Goal: Task Accomplishment & Management: Manage account settings

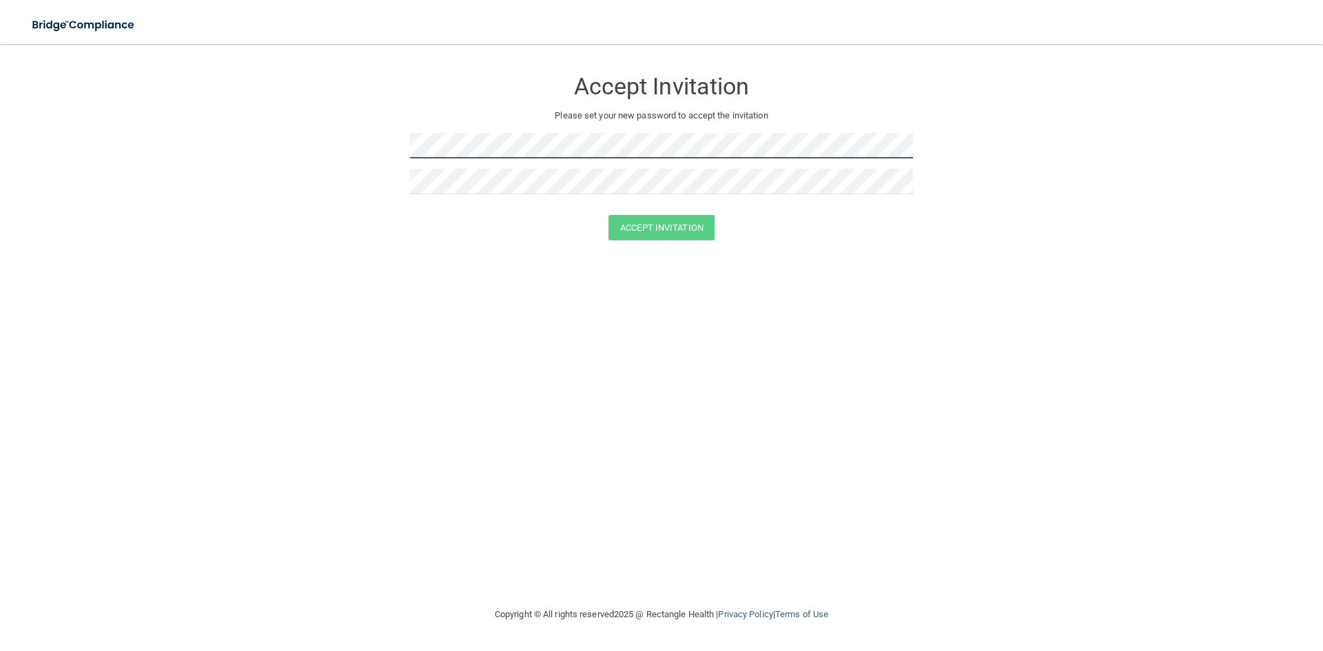
click at [401, 145] on form "Accept Invitation Please set your new password to accept the invitation Accept …" at bounding box center [662, 157] width 1268 height 199
click at [381, 150] on form "Accept Invitation Please set your new password to accept the invitation Passwor…" at bounding box center [662, 167] width 1268 height 219
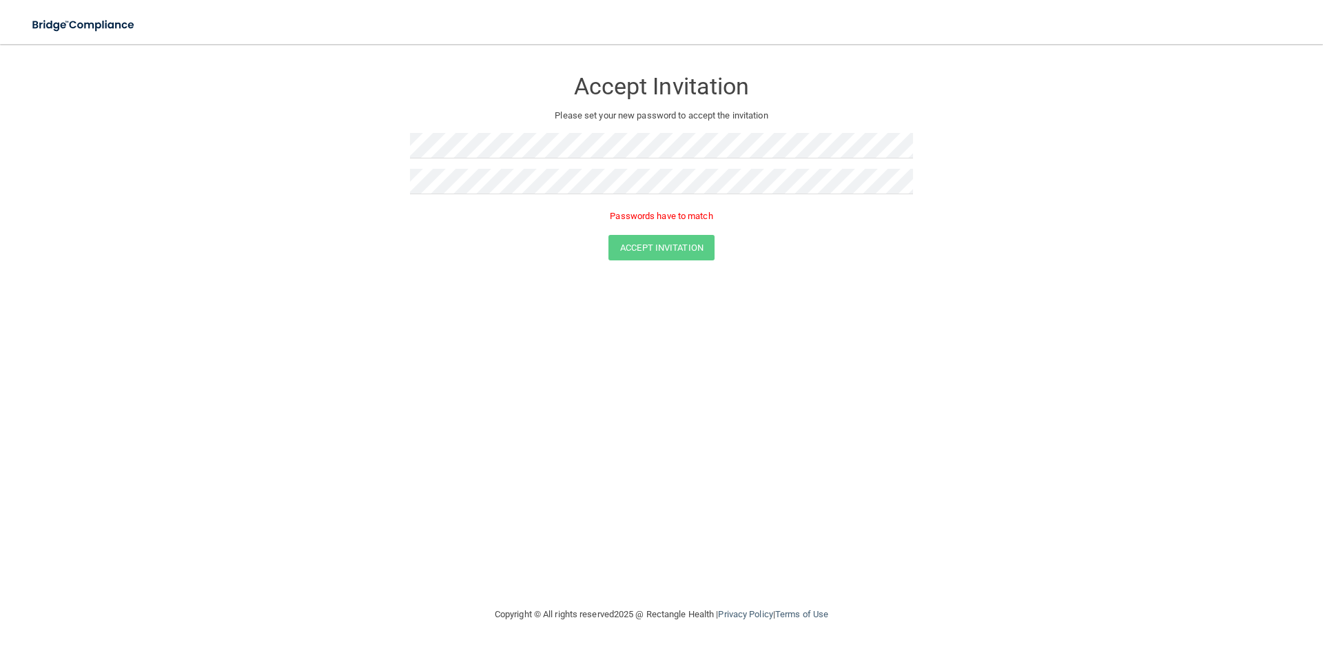
click at [644, 210] on p "Passwords have to match" at bounding box center [661, 216] width 503 height 17
click at [653, 216] on p "Passwords have to match" at bounding box center [661, 216] width 503 height 17
click at [635, 110] on p "Please set your new password to accept the invitation" at bounding box center [661, 115] width 482 height 17
click at [657, 234] on button "Accept Invitation" at bounding box center [661, 227] width 106 height 25
click at [644, 240] on button "Accept Invitation" at bounding box center [661, 247] width 106 height 25
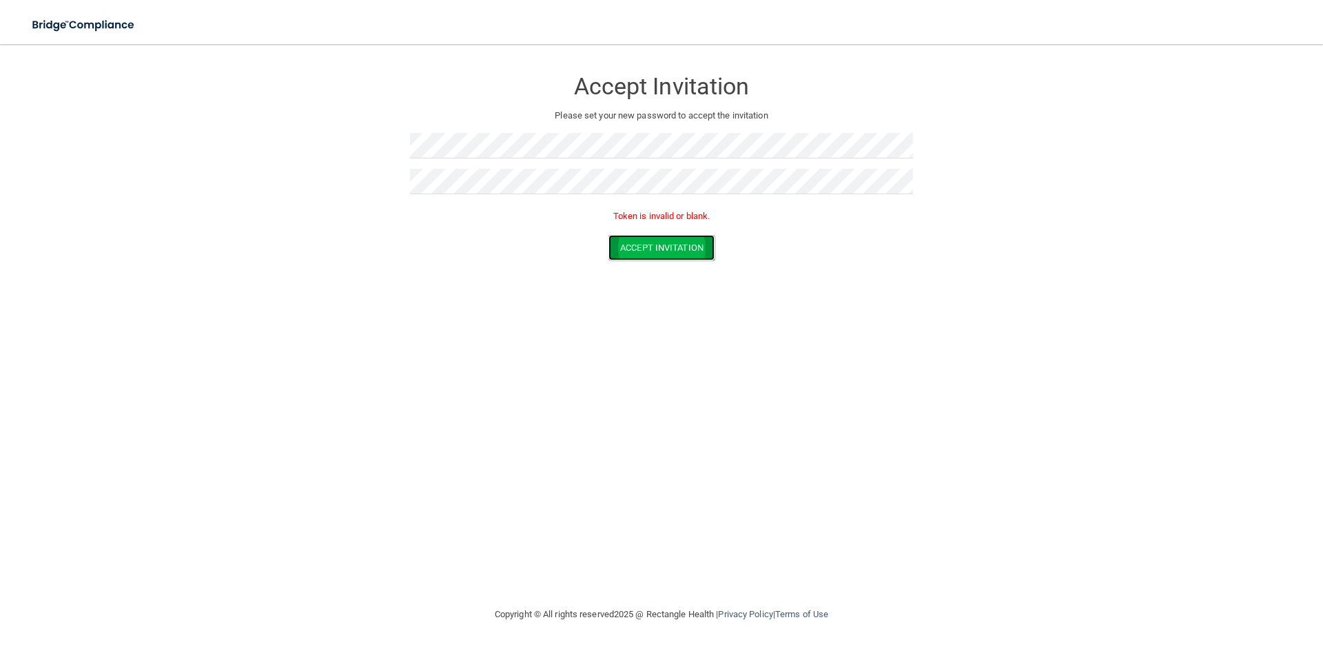
click at [669, 241] on button "Accept Invitation" at bounding box center [661, 247] width 106 height 25
click at [645, 245] on button "Accept Invitation" at bounding box center [661, 247] width 106 height 25
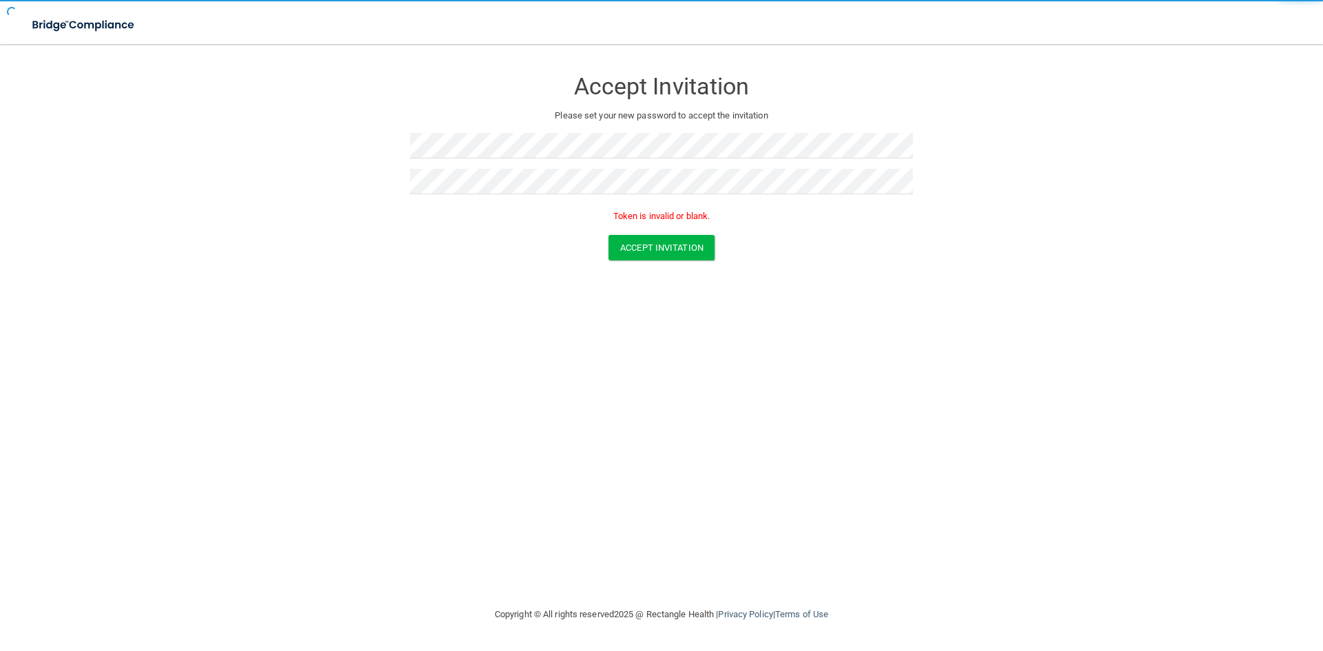
click at [661, 214] on p "Token is invalid or blank." at bounding box center [661, 216] width 503 height 17
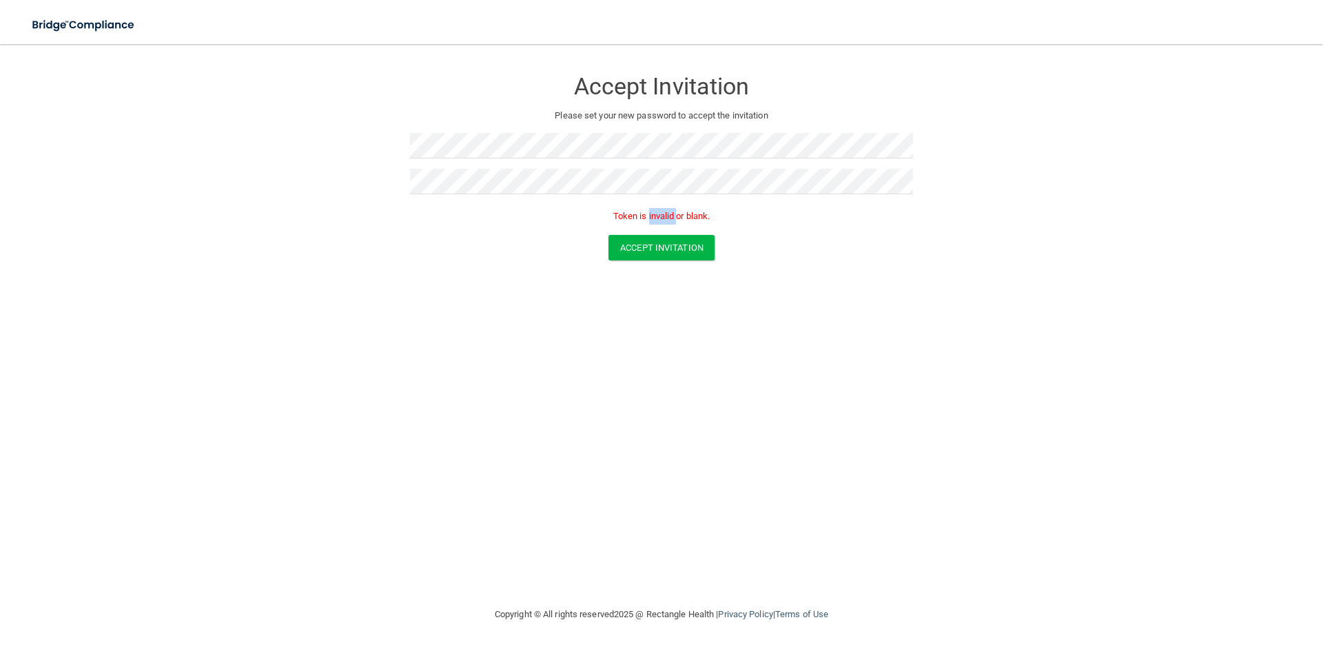
click at [661, 214] on p "Token is invalid or blank." at bounding box center [661, 216] width 503 height 17
click at [657, 252] on button "Accept Invitation" at bounding box center [661, 247] width 106 height 25
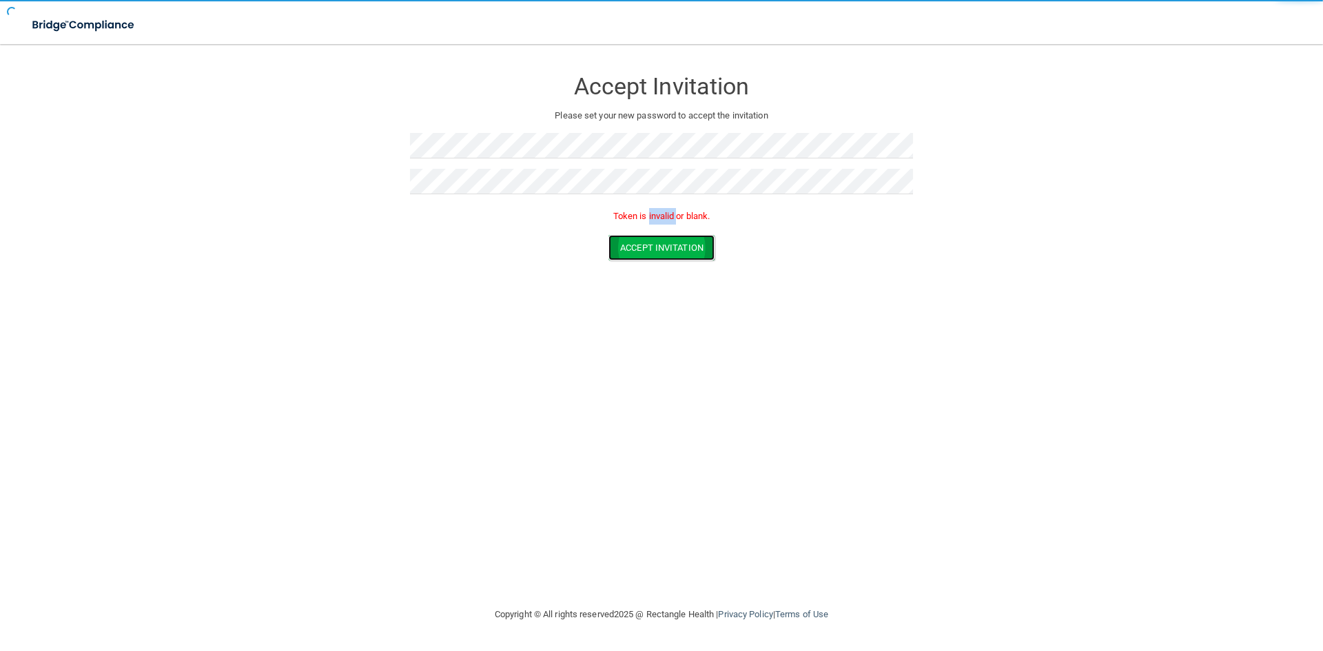
click at [657, 252] on button "Accept Invitation" at bounding box center [661, 247] width 106 height 25
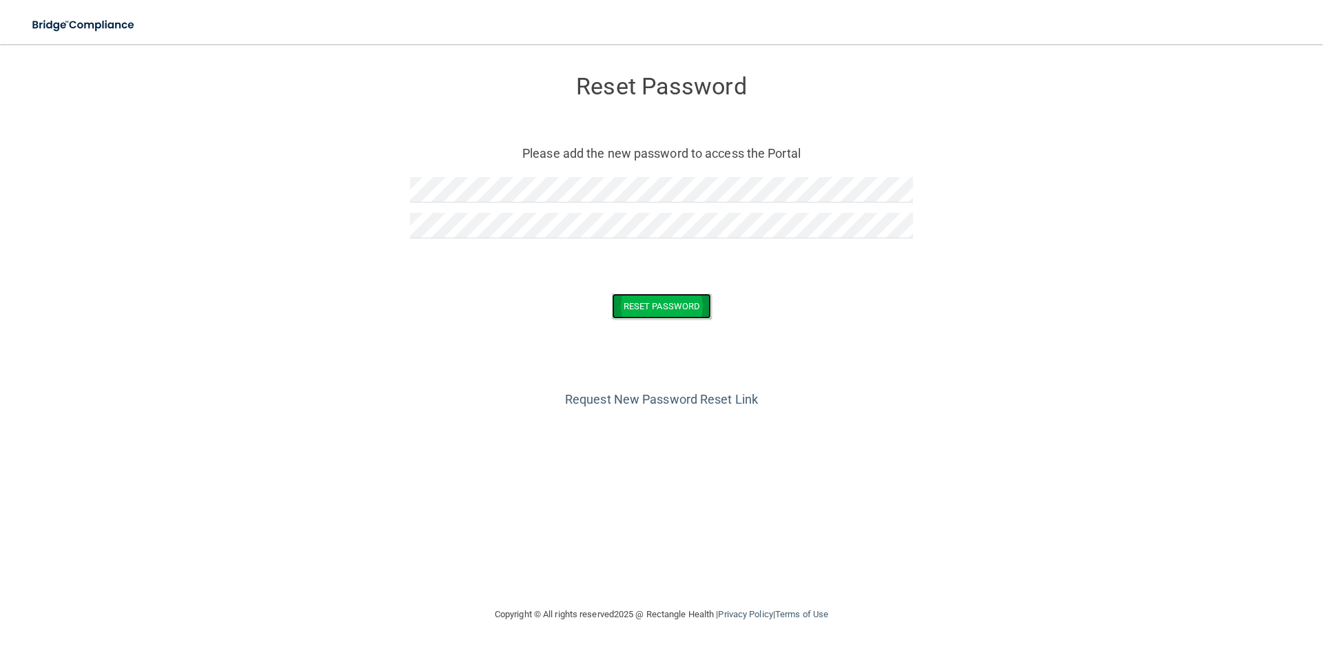
click at [682, 311] on button "Reset Password" at bounding box center [661, 306] width 99 height 25
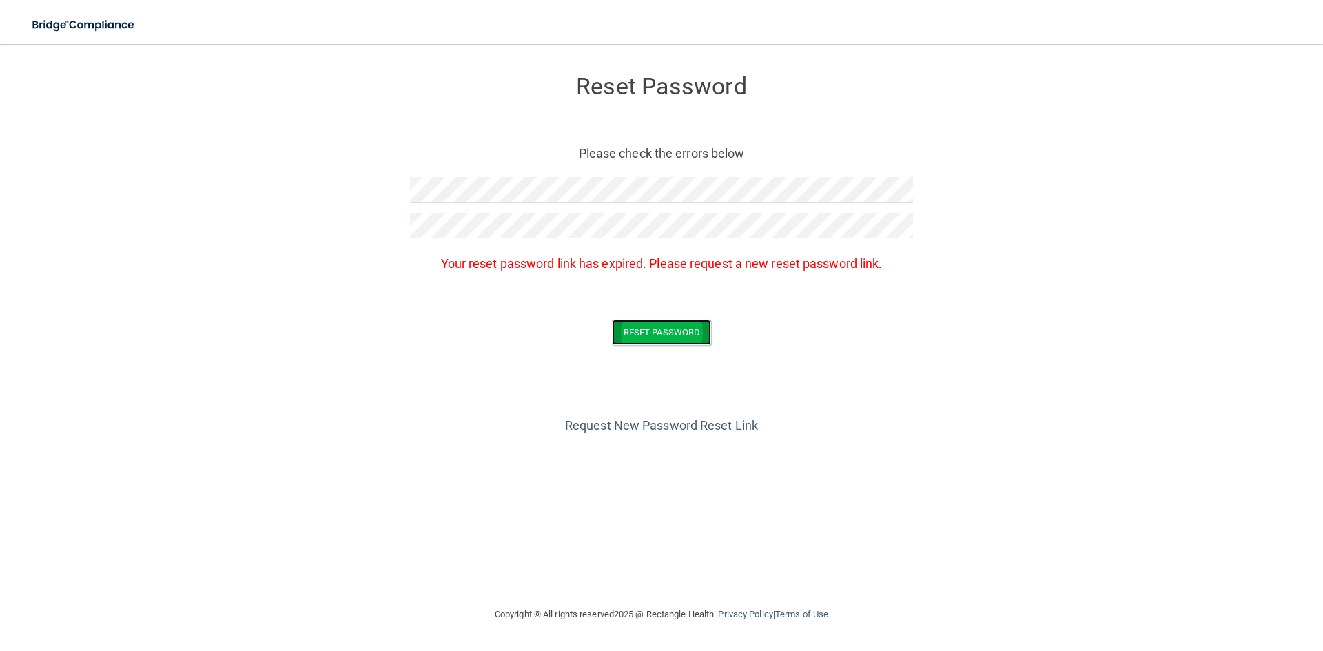
click at [668, 325] on button "Reset Password" at bounding box center [661, 332] width 99 height 25
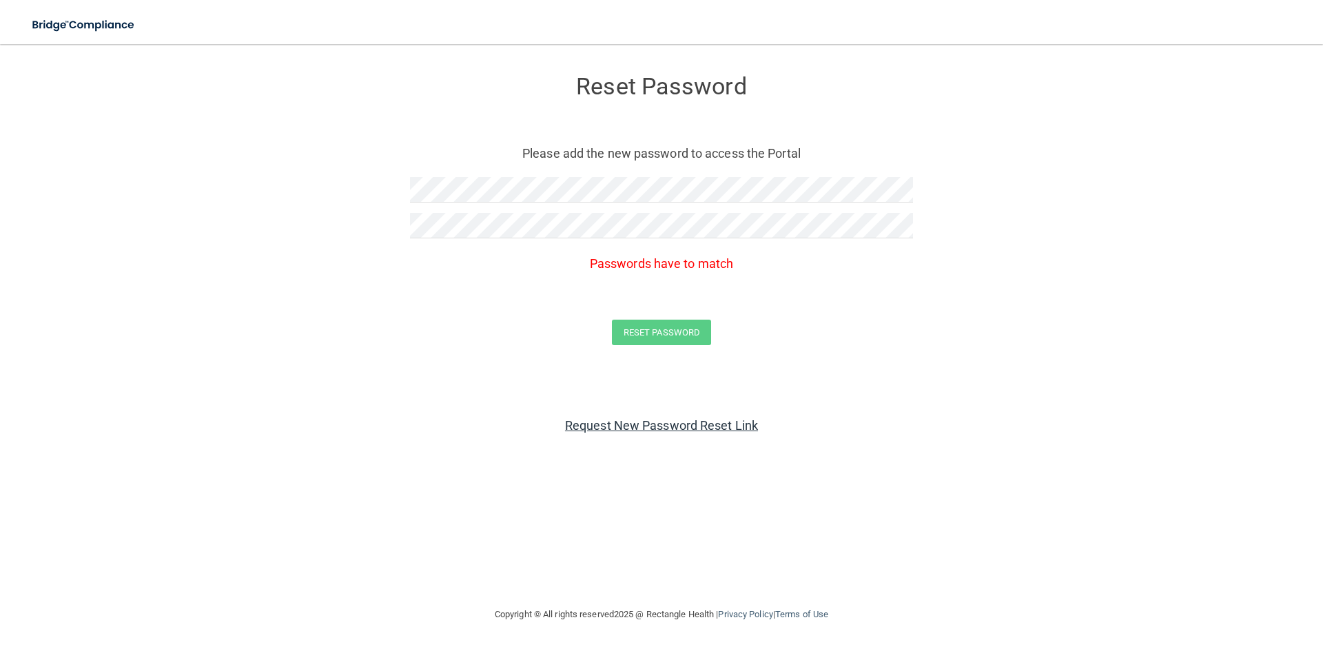
click at [663, 422] on link "Request New Password Reset Link" at bounding box center [661, 425] width 193 height 14
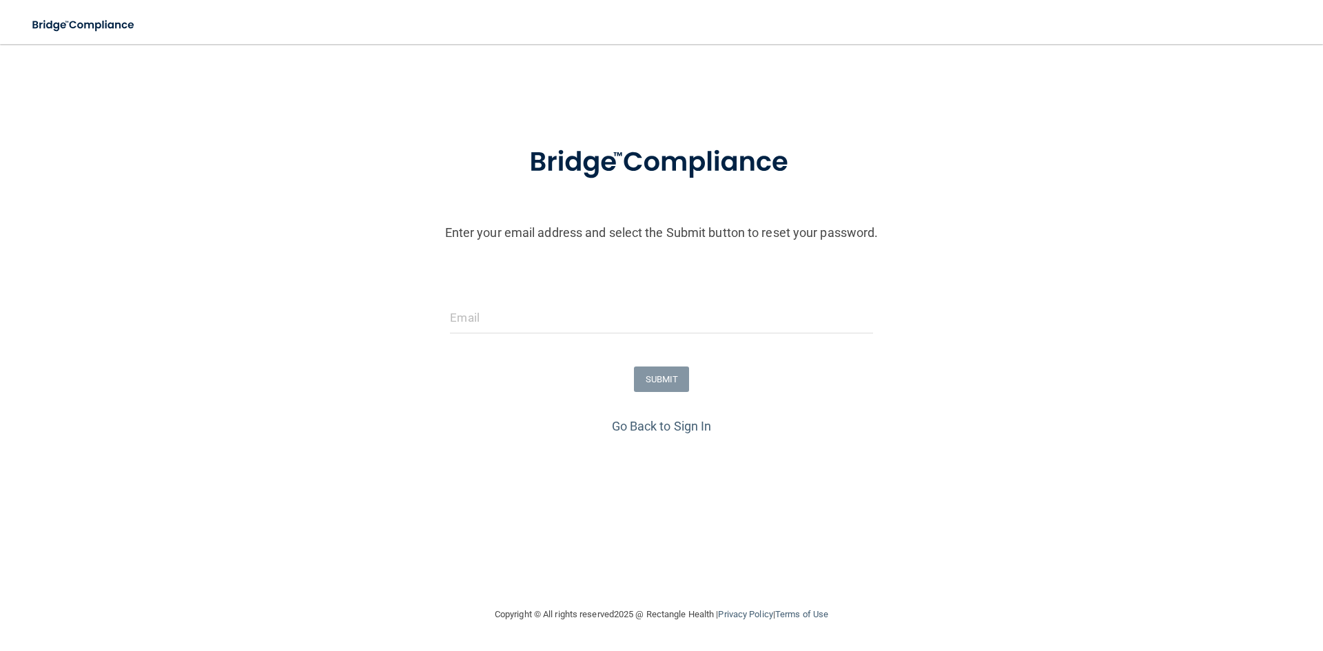
click at [663, 422] on link "Go Back to Sign In" at bounding box center [662, 426] width 100 height 14
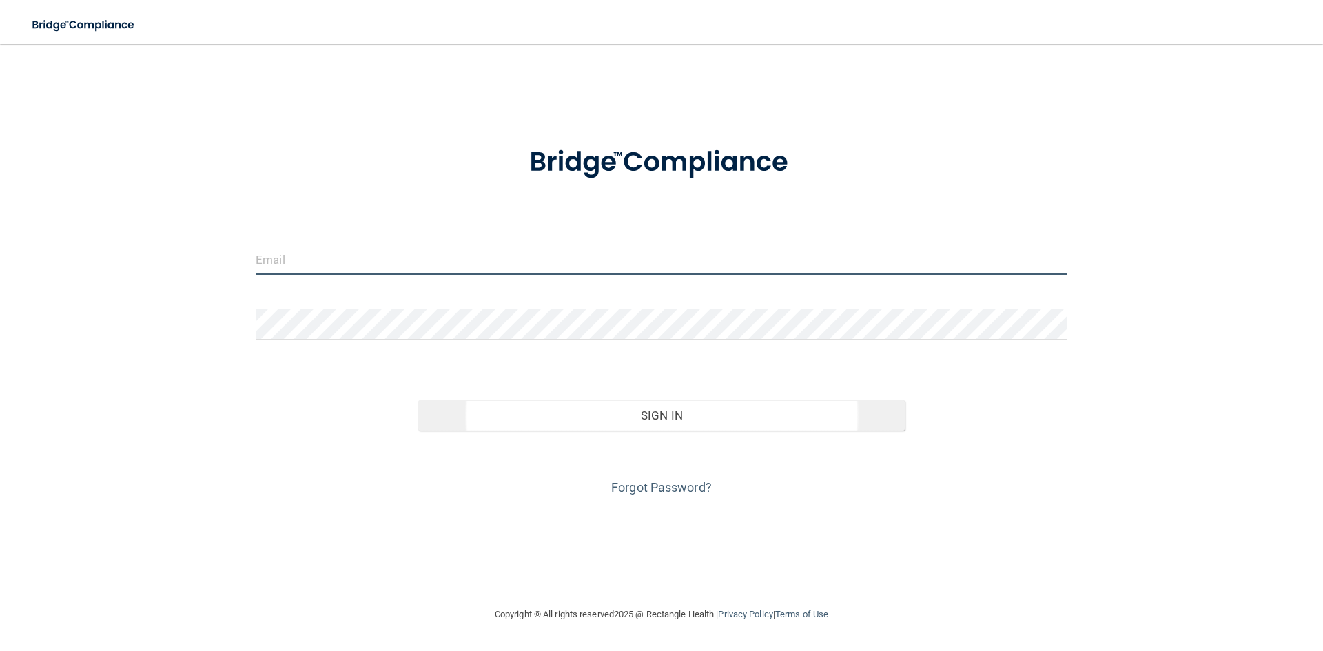
type input "[EMAIL_ADDRESS][DOMAIN_NAME]"
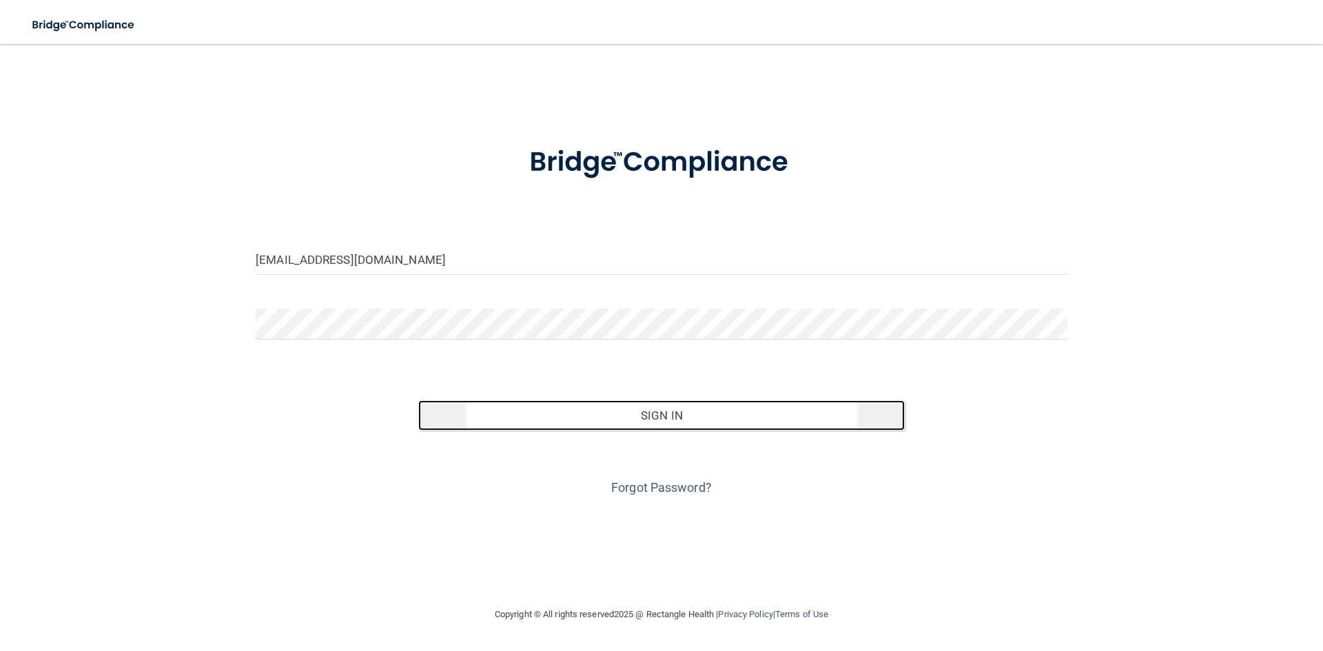
click at [704, 416] on button "Sign In" at bounding box center [661, 415] width 487 height 30
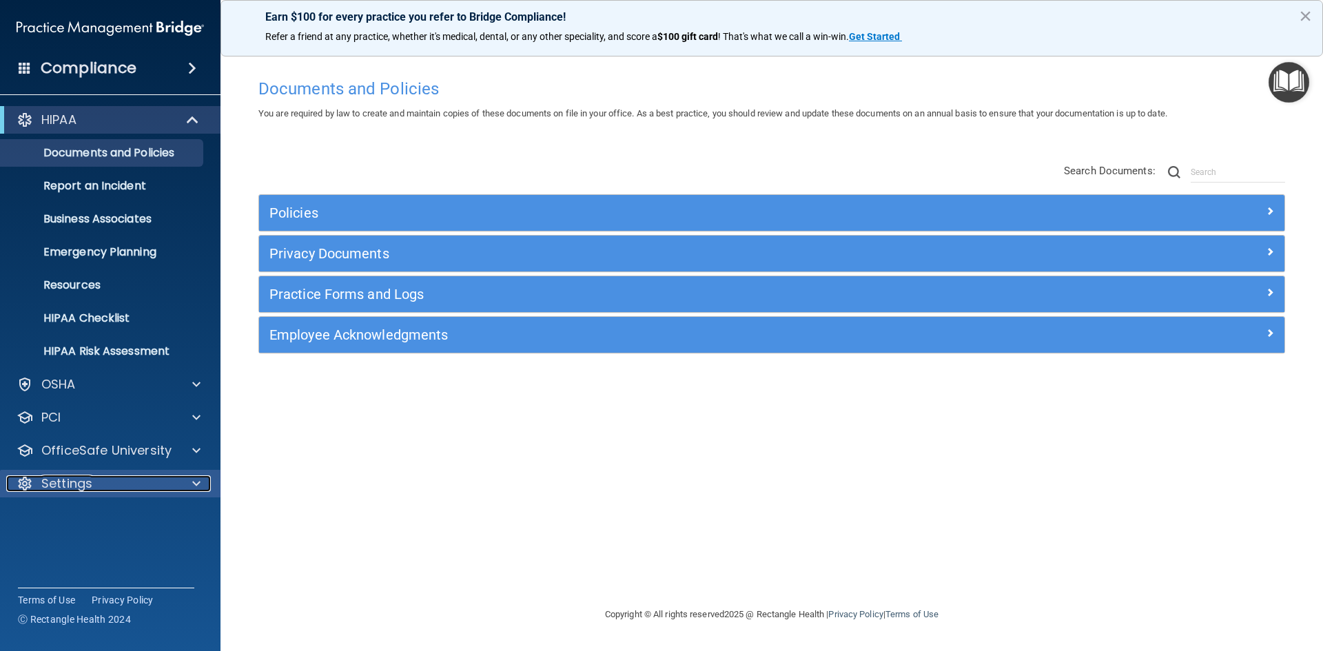
click at [142, 482] on div "Settings" at bounding box center [91, 483] width 171 height 17
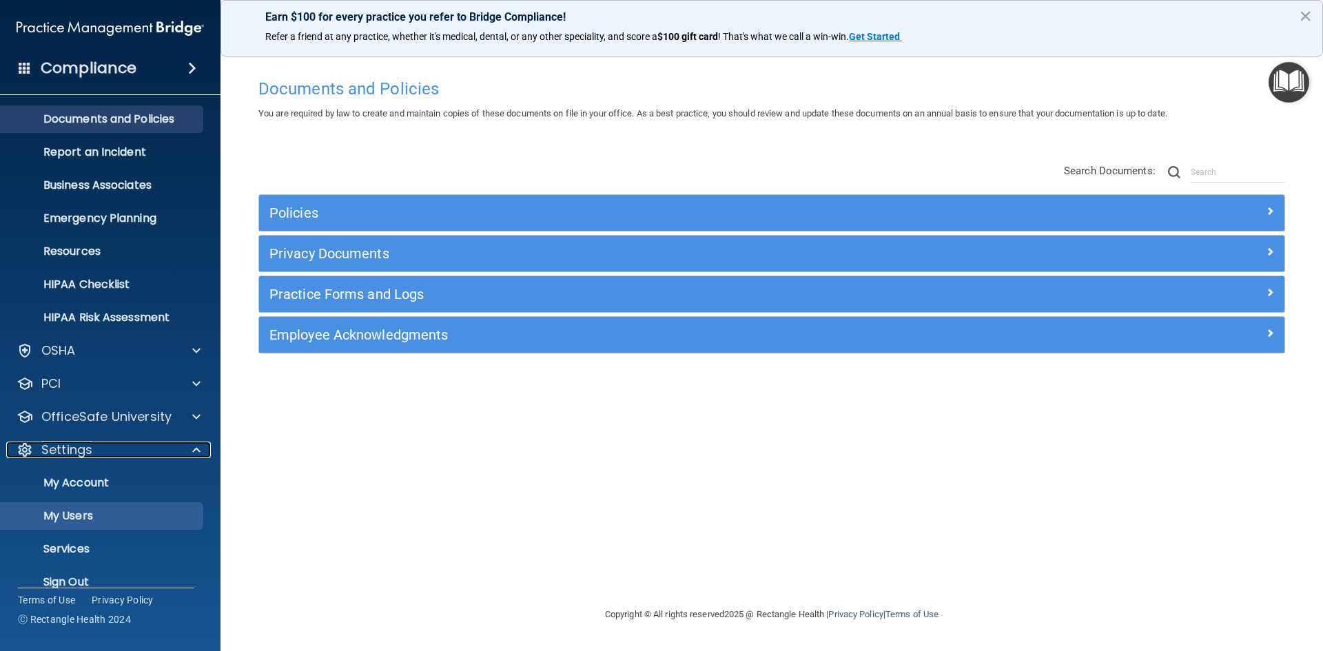
scroll to position [53, 0]
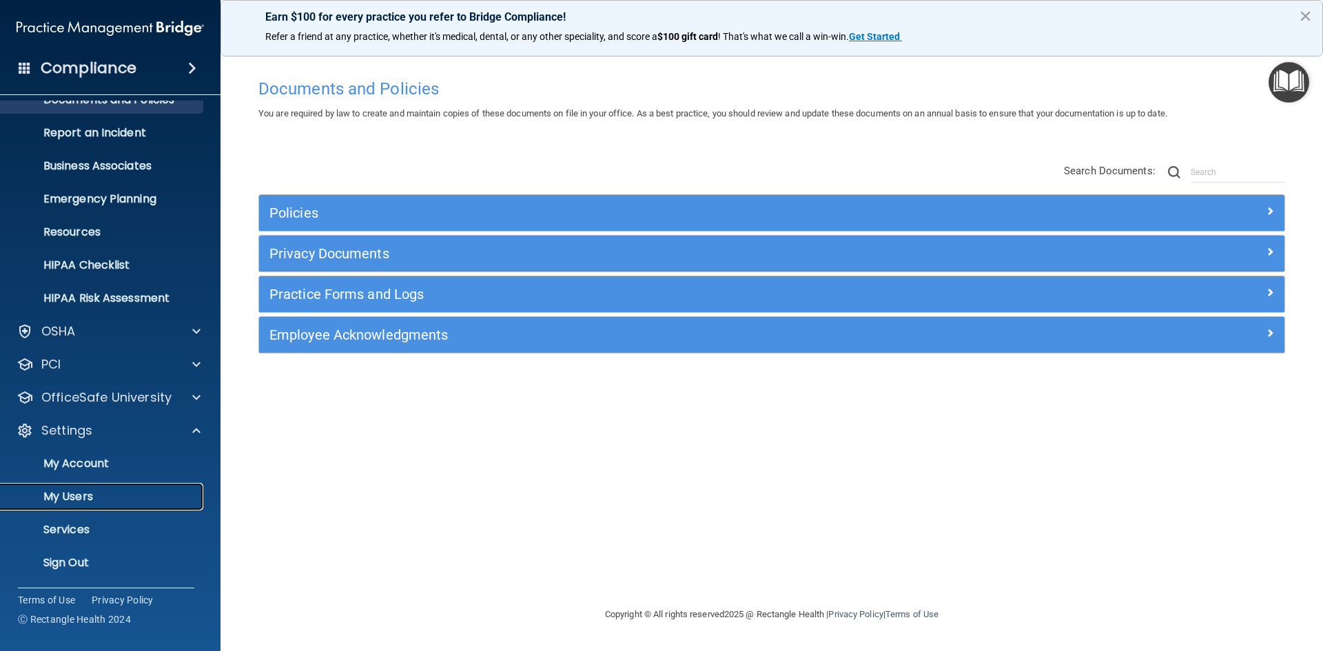
click at [104, 496] on p "My Users" at bounding box center [103, 497] width 188 height 14
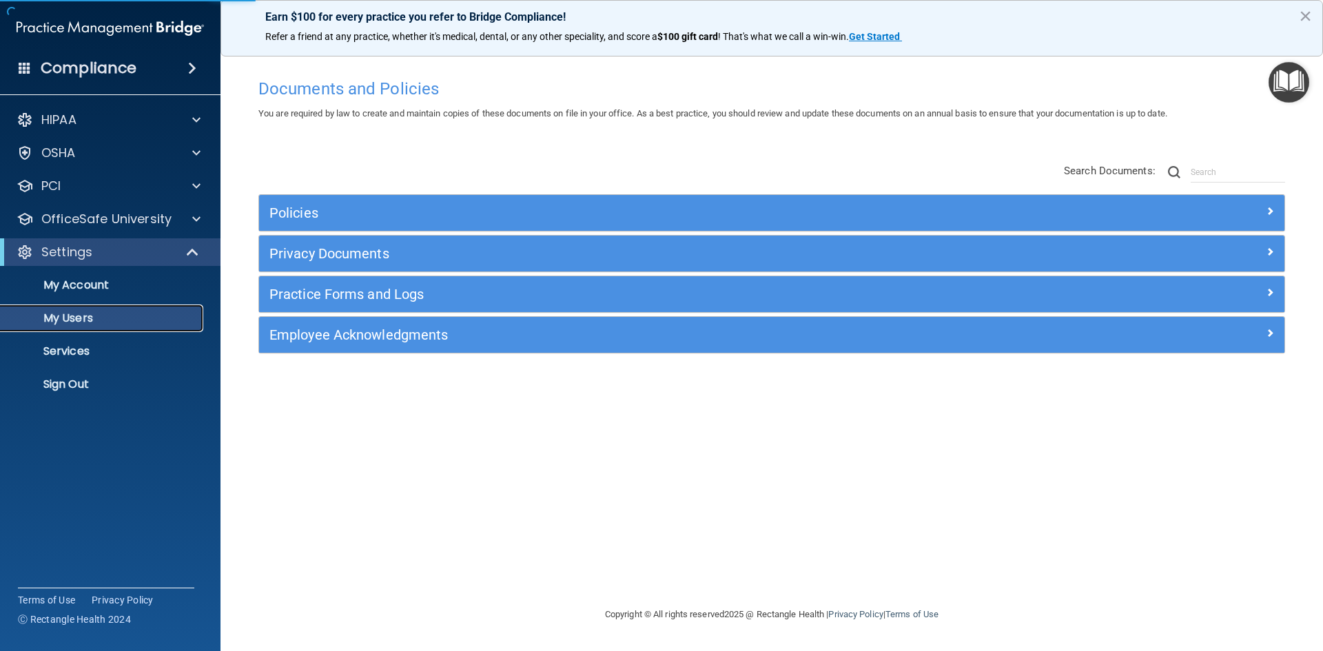
click at [122, 325] on p "My Users" at bounding box center [103, 318] width 188 height 14
select select "20"
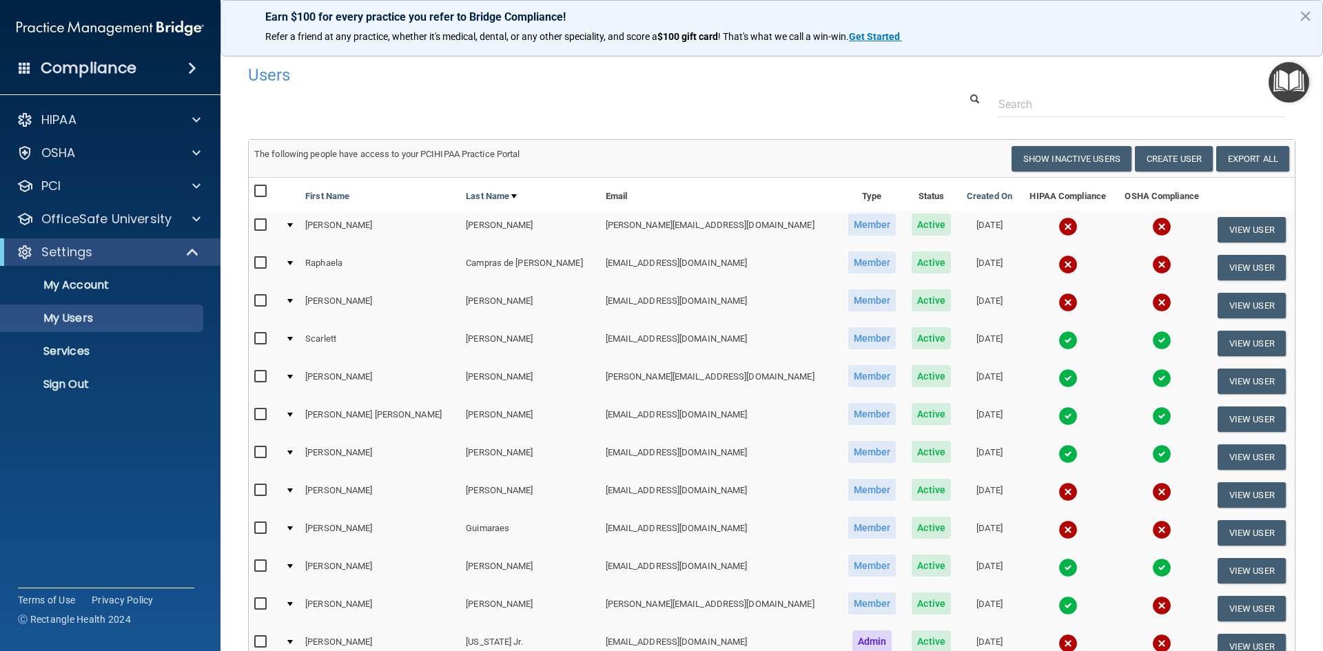
click at [259, 264] on input "checkbox" at bounding box center [262, 263] width 16 height 11
checkbox input "true"
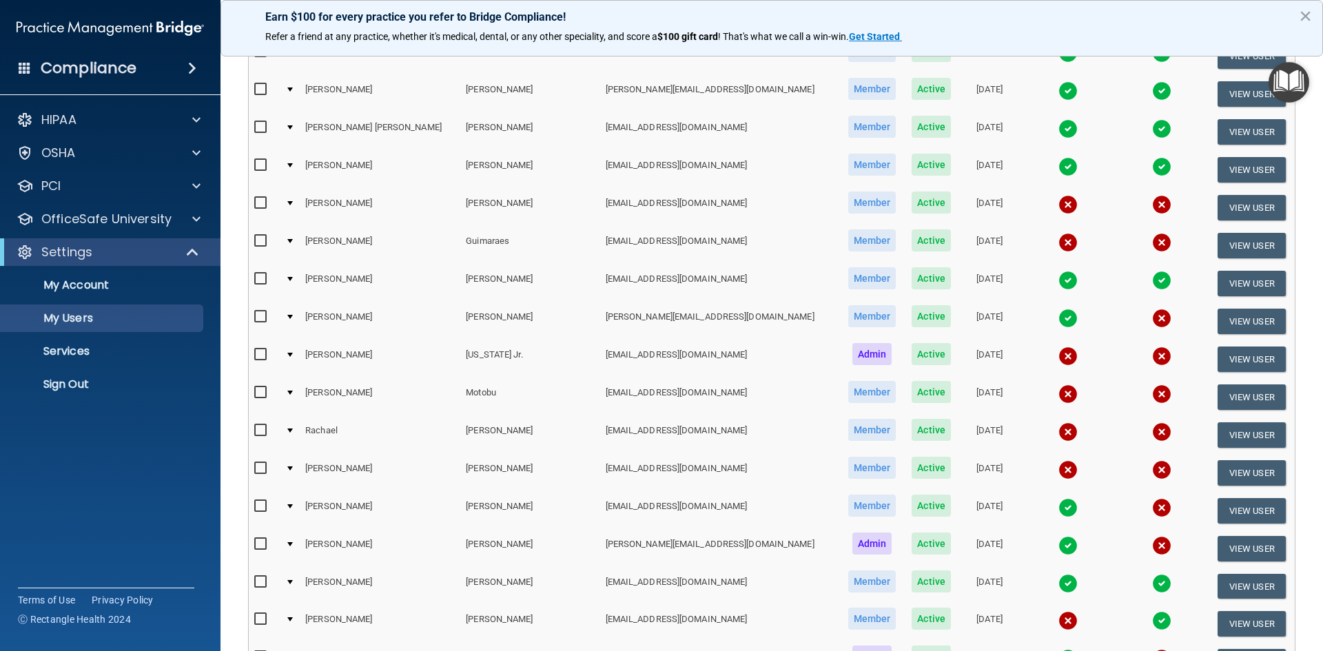
scroll to position [276, 0]
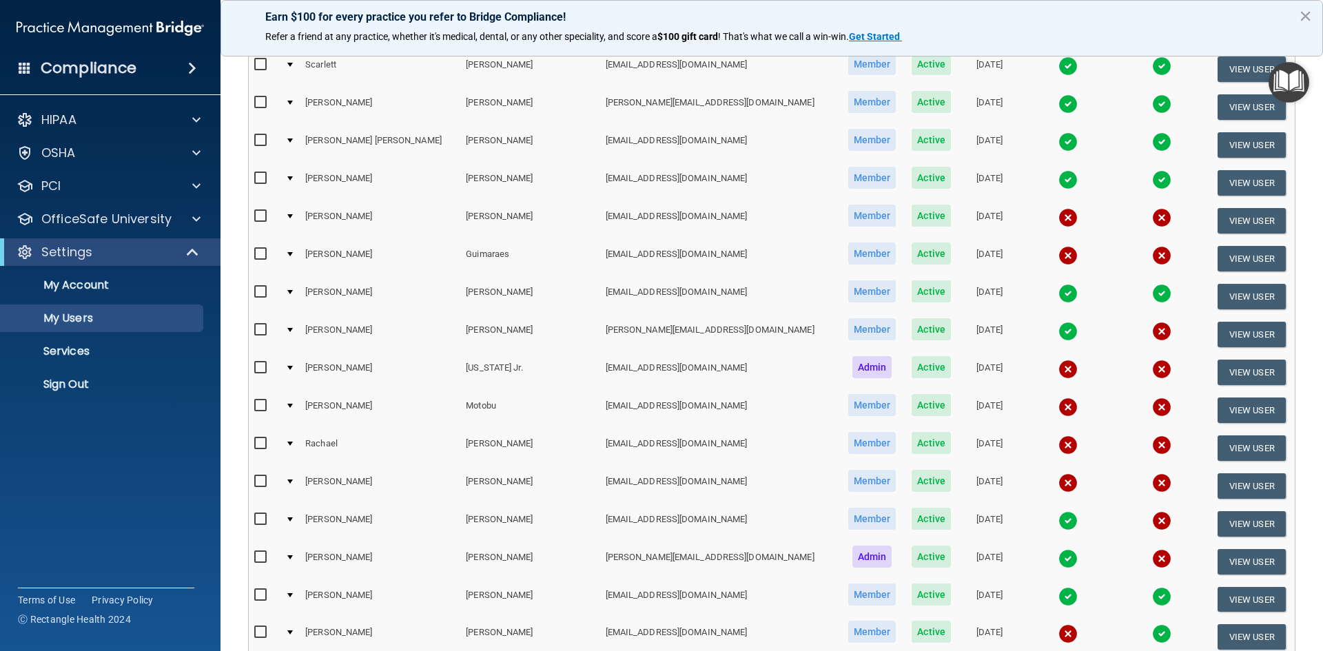
click at [258, 216] on input "checkbox" at bounding box center [262, 216] width 16 height 11
checkbox input "true"
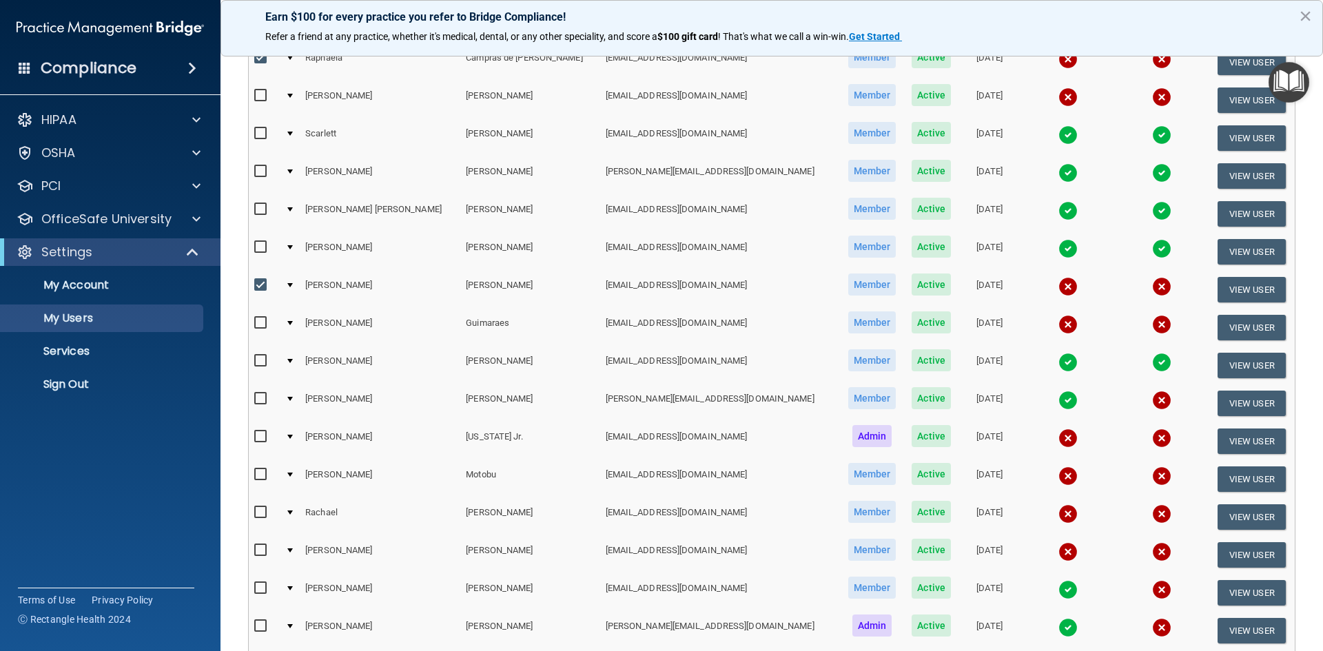
scroll to position [0, 0]
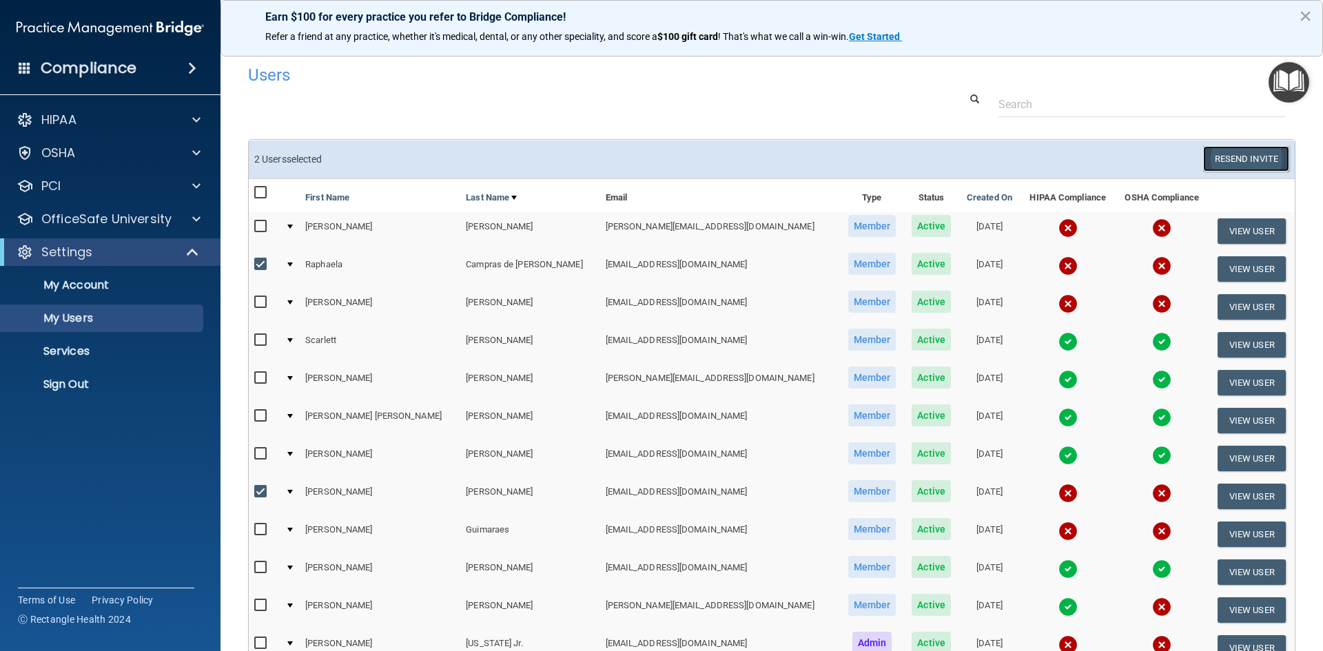
click at [1243, 155] on button "Resend Invite" at bounding box center [1246, 158] width 86 height 25
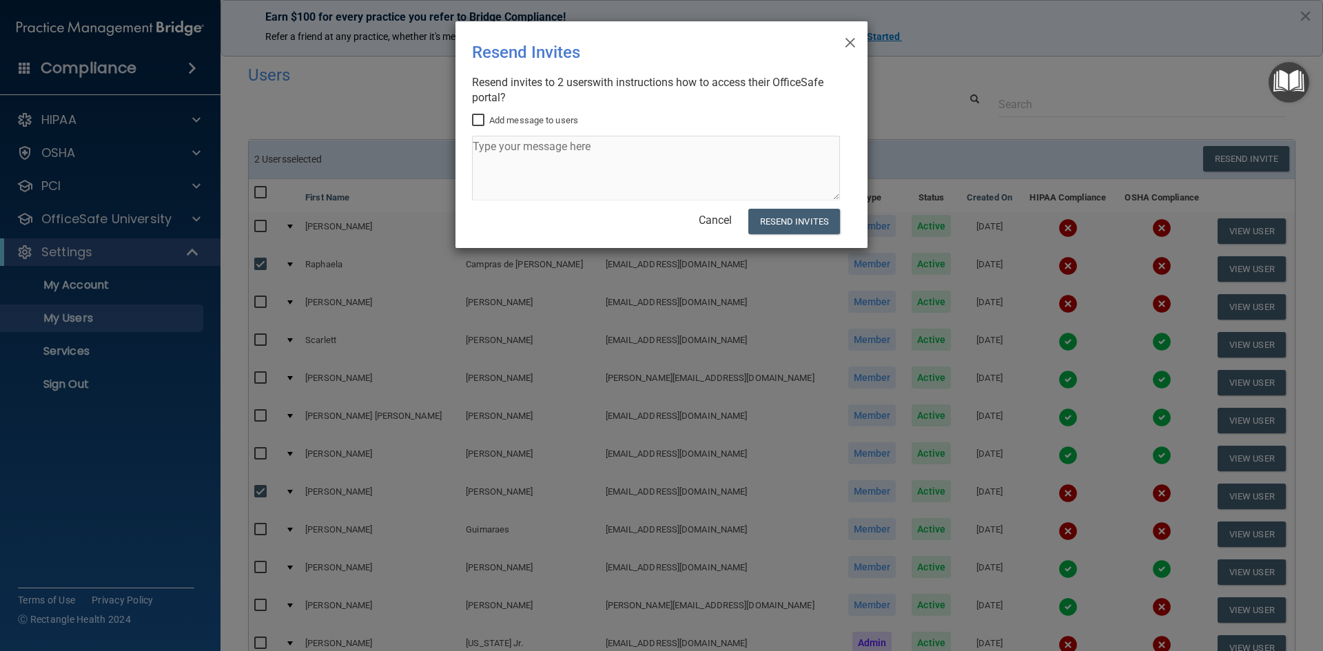
click at [478, 118] on input "Add message to users" at bounding box center [480, 120] width 16 height 11
click at [482, 118] on input "Add message to users" at bounding box center [480, 120] width 16 height 11
checkbox input "false"
click at [795, 216] on button "Resend Invites" at bounding box center [794, 221] width 92 height 25
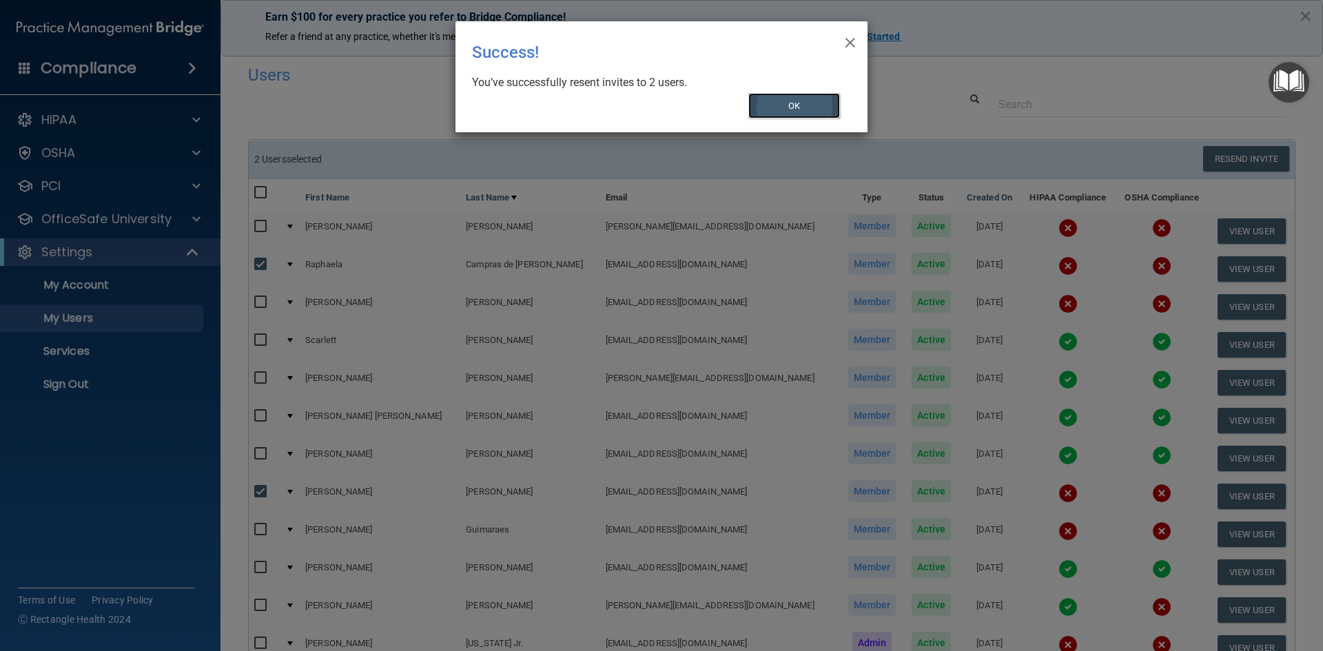
click at [783, 100] on button "OK" at bounding box center [794, 105] width 92 height 25
